Goal: Task Accomplishment & Management: Manage account settings

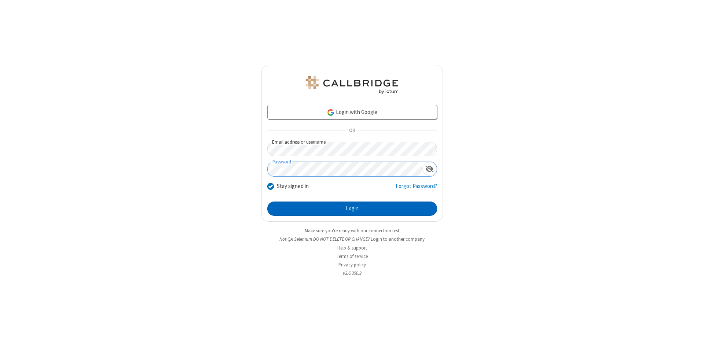
click at [352, 209] on button "Login" at bounding box center [352, 209] width 170 height 15
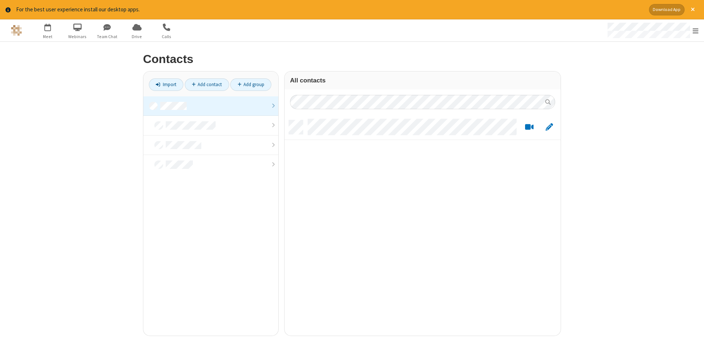
scroll to position [221, 276]
click at [211, 106] on link at bounding box center [210, 106] width 135 height 20
click at [207, 84] on link "Add contact" at bounding box center [207, 85] width 44 height 12
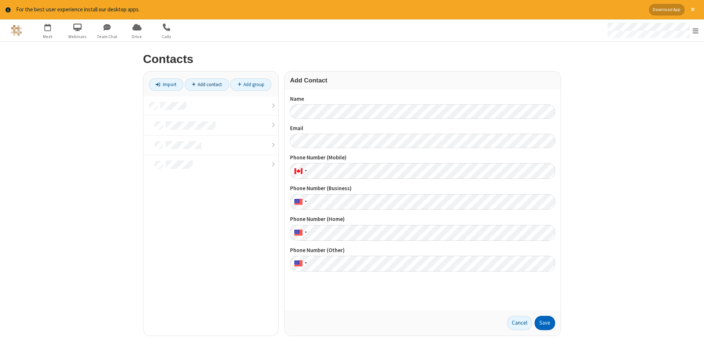
click at [545, 323] on button "Save" at bounding box center [545, 323] width 21 height 15
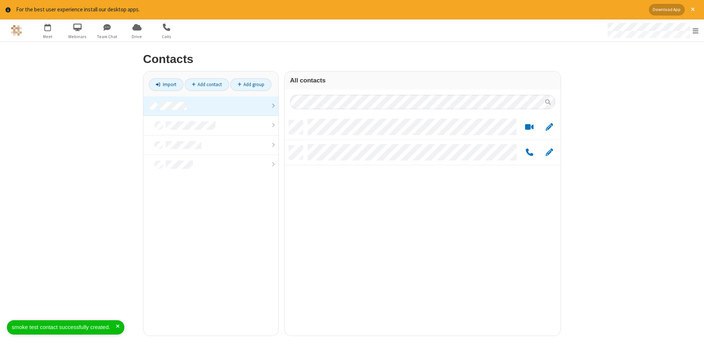
scroll to position [221, 276]
click at [207, 84] on link "Add contact" at bounding box center [207, 85] width 44 height 12
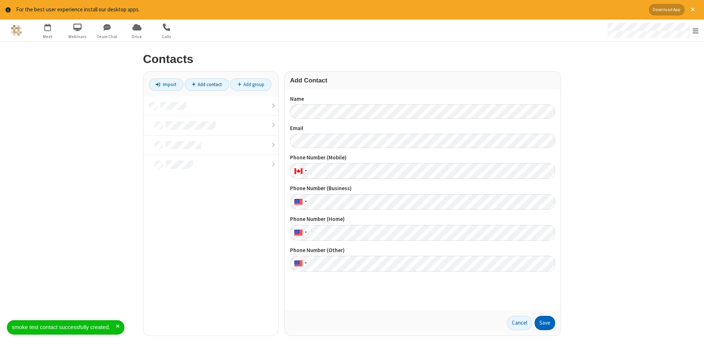
click at [545, 323] on button "Save" at bounding box center [545, 323] width 21 height 15
